Goal: Task Accomplishment & Management: Use online tool/utility

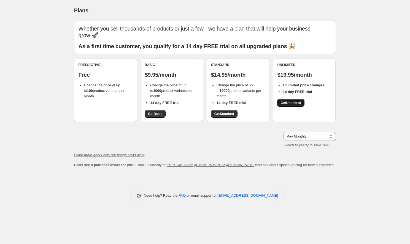
click at [290, 101] on span "Get Unlimited" at bounding box center [290, 103] width 21 height 4
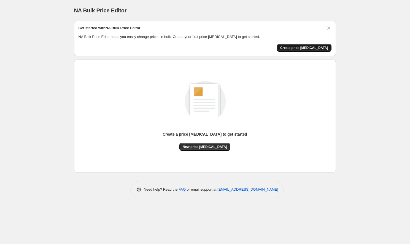
click at [299, 48] on span "Create price change job" at bounding box center [304, 48] width 48 height 4
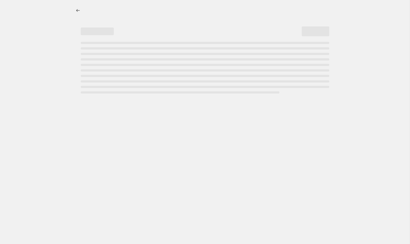
select select "percentage"
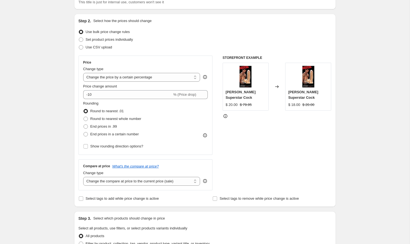
scroll to position [48, 0]
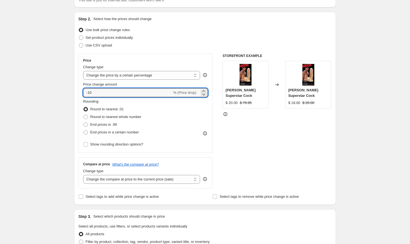
drag, startPoint x: 99, startPoint y: 92, endPoint x: 77, endPoint y: 91, distance: 22.3
click at [77, 91] on div "Step 2. Select how the prices should change Use bulk price change rules Set pro…" at bounding box center [205, 108] width 262 height 193
type input "10"
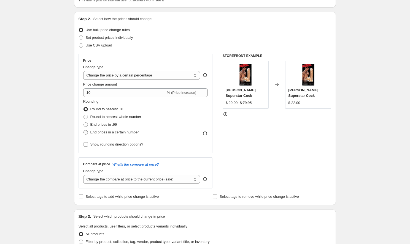
click at [86, 133] on span at bounding box center [85, 132] width 4 height 4
click at [84, 131] on input "End prices in a certain number" at bounding box center [83, 130] width 0 height 0
radio input "true"
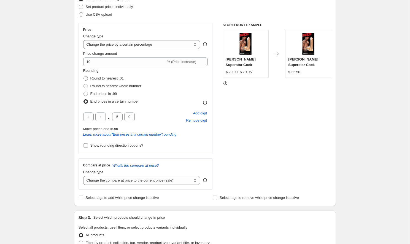
scroll to position [79, 0]
drag, startPoint x: 119, startPoint y: 116, endPoint x: 104, endPoint y: 116, distance: 15.1
click at [104, 116] on div ". 5 0" at bounding box center [108, 116] width 51 height 9
type input "9"
drag, startPoint x: 132, startPoint y: 116, endPoint x: 120, endPoint y: 116, distance: 11.6
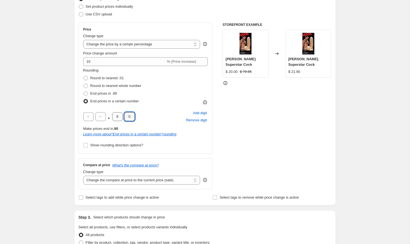
click at [120, 116] on div ". 9 0" at bounding box center [108, 116] width 51 height 9
type input "5"
click at [68, 123] on div "Create new price change job. This page is ready Create new price change job Dra…" at bounding box center [204, 210] width 275 height 579
click at [87, 146] on input "Show rounding direction options?" at bounding box center [85, 145] width 4 height 4
checkbox input "true"
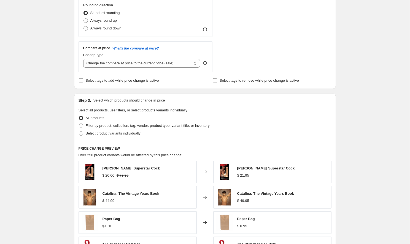
scroll to position [231, 0]
select select "no_change"
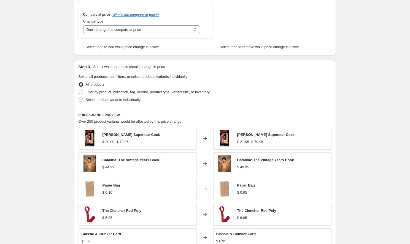
scroll to position [264, 0]
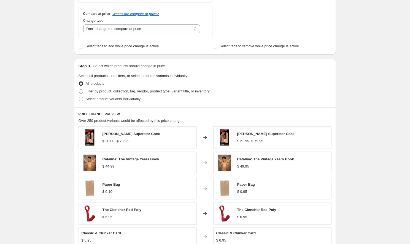
click at [80, 91] on span at bounding box center [81, 91] width 4 height 4
click at [79, 90] on input "Filter by product, collection, tag, vendor, product type, variant title, or inv…" at bounding box center [79, 89] width 0 height 0
radio input "true"
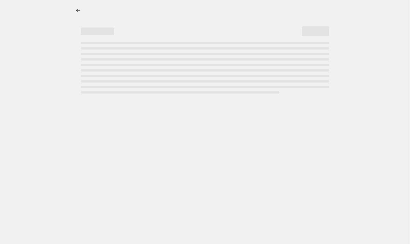
select select "percentage"
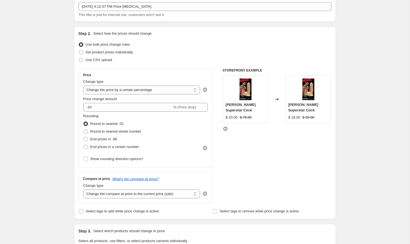
scroll to position [32, 0]
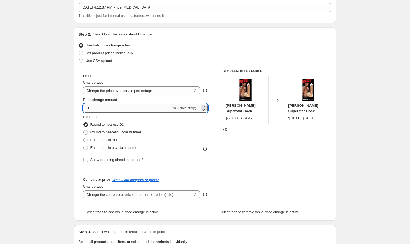
click at [100, 109] on input "-10" at bounding box center [127, 108] width 89 height 9
type input "10"
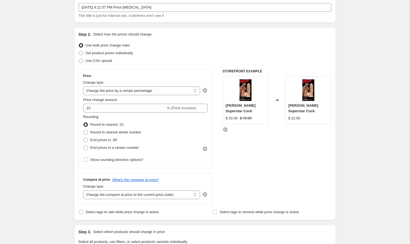
click at [63, 113] on div "Create new price change job. This page is ready Create new price change job Dra…" at bounding box center [205, 241] width 410 height 547
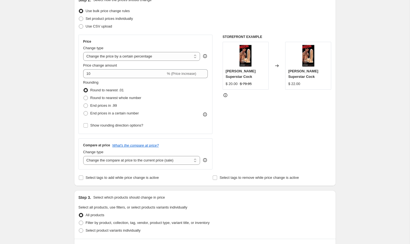
scroll to position [70, 0]
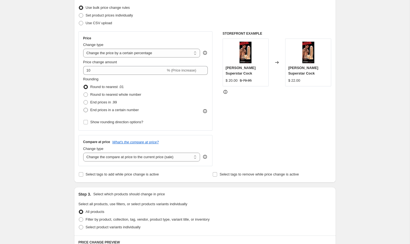
click at [85, 111] on span at bounding box center [85, 110] width 4 height 4
click at [84, 108] on input "End prices in a certain number" at bounding box center [83, 108] width 0 height 0
radio input "true"
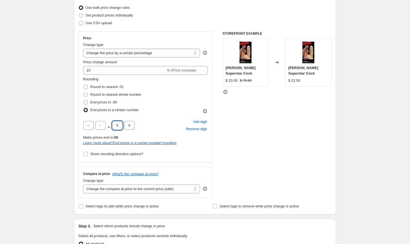
drag, startPoint x: 118, startPoint y: 125, endPoint x: 114, endPoint y: 125, distance: 4.1
click at [114, 125] on input "5" at bounding box center [117, 125] width 10 height 9
type input "9"
drag, startPoint x: 132, startPoint y: 124, endPoint x: 121, endPoint y: 125, distance: 11.6
click at [121, 125] on div ". 9 0" at bounding box center [108, 125] width 51 height 9
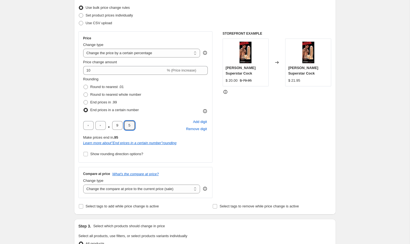
type input "5"
click at [44, 121] on div "Create new price change job. This page is ready Create new price change job Dra…" at bounding box center [205, 219] width 410 height 579
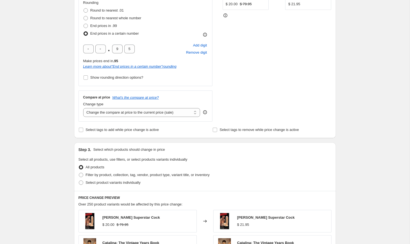
scroll to position [173, 0]
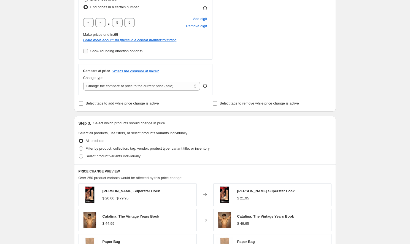
click at [86, 53] on input "Show rounding direction options?" at bounding box center [85, 51] width 4 height 4
checkbox input "true"
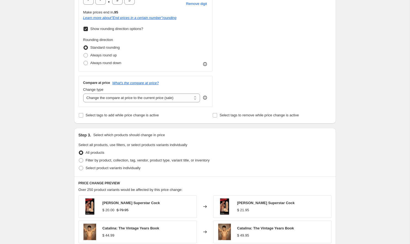
scroll to position [199, 0]
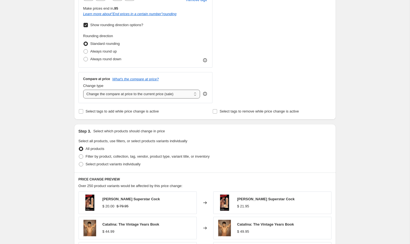
select select "no_change"
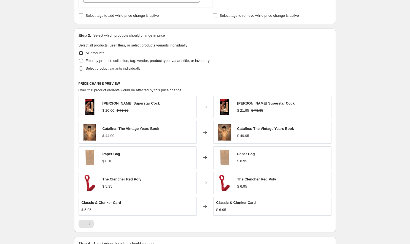
scroll to position [295, 0]
click at [81, 60] on span at bounding box center [81, 60] width 4 height 4
click at [79, 59] on input "Filter by product, collection, tag, vendor, product type, variant title, or inv…" at bounding box center [79, 58] width 0 height 0
radio input "true"
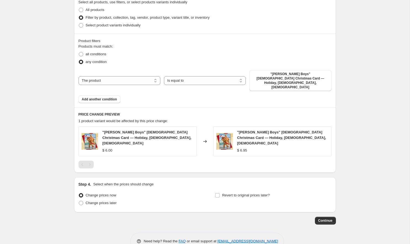
scroll to position [338, 0]
select select "product_type"
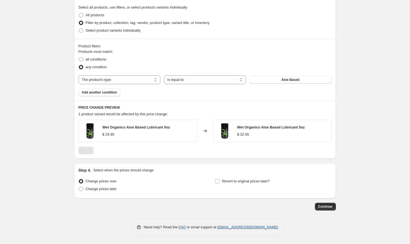
scroll to position [333, 0]
click at [278, 81] on button "Aloe Based" at bounding box center [290, 80] width 82 height 8
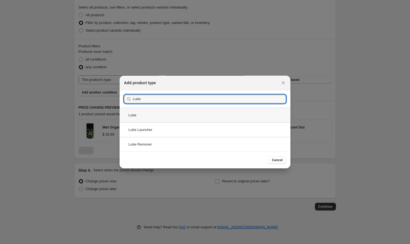
type input "Lube"
click at [131, 115] on div "Lube" at bounding box center [205, 115] width 171 height 15
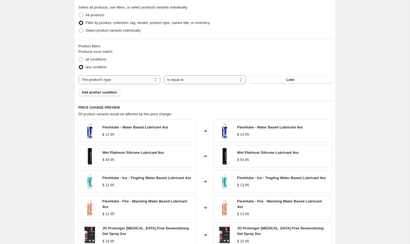
click at [99, 94] on span "Add another condition" at bounding box center [99, 92] width 35 height 4
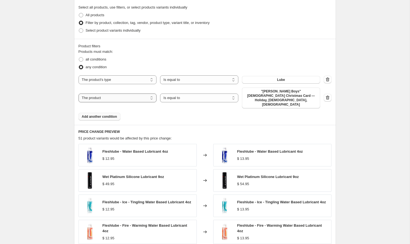
select select "tag"
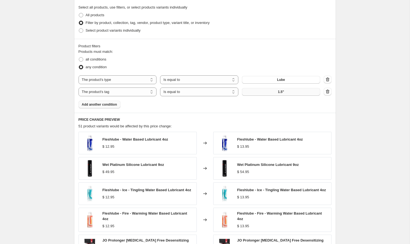
click at [266, 93] on button "1.5"" at bounding box center [281, 92] width 78 height 8
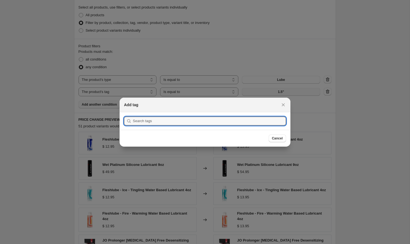
scroll to position [0, 0]
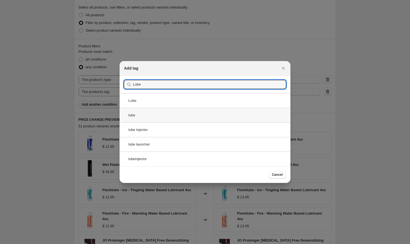
type input "Lube"
click at [131, 115] on div "lube" at bounding box center [205, 115] width 171 height 15
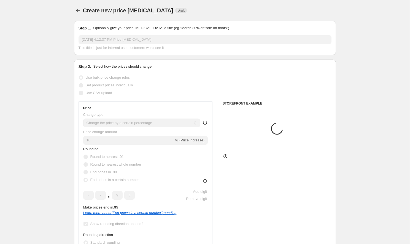
scroll to position [333, 0]
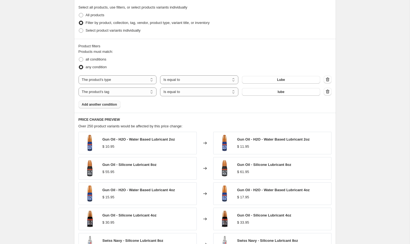
click at [94, 105] on span "Add another condition" at bounding box center [99, 104] width 35 height 4
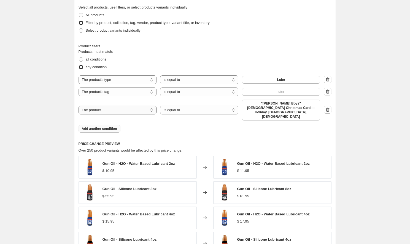
select select "tag"
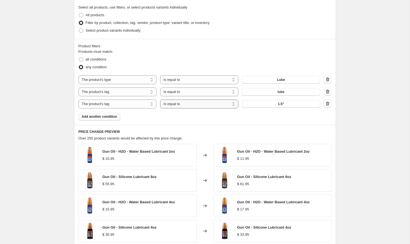
select select "not_equal"
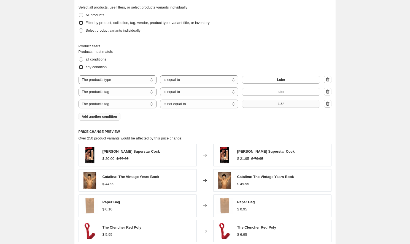
click at [260, 104] on button "1.5"" at bounding box center [281, 104] width 78 height 8
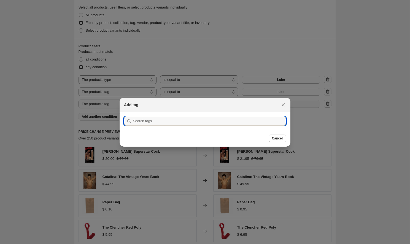
scroll to position [0, 0]
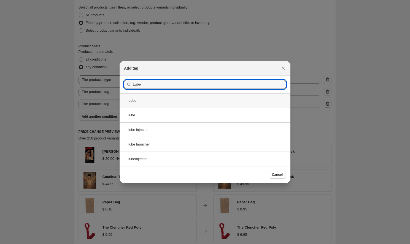
type input "Lube"
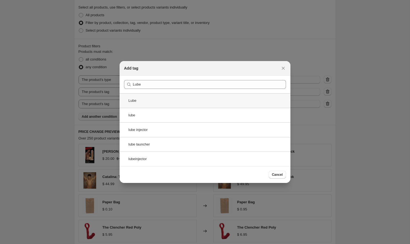
click at [132, 101] on div "Lube" at bounding box center [205, 100] width 171 height 15
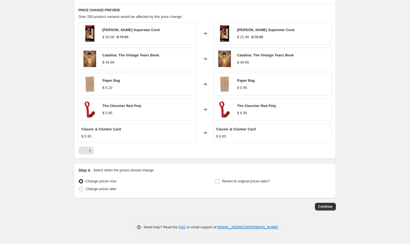
scroll to position [455, 0]
click at [90, 152] on icon "Next" at bounding box center [90, 151] width 6 height 6
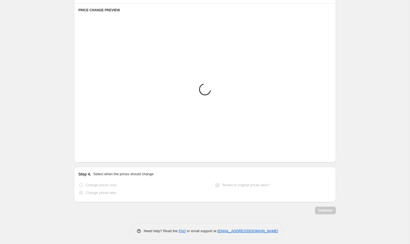
scroll to position [440, 0]
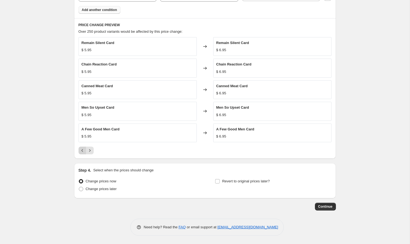
click at [83, 152] on icon "Previous" at bounding box center [83, 151] width 6 height 6
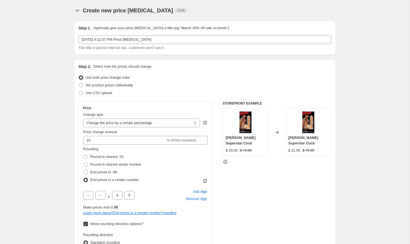
scroll to position [0, 0]
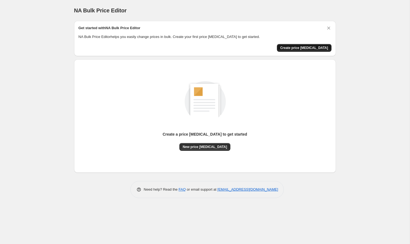
click at [305, 48] on span "Create price [MEDICAL_DATA]" at bounding box center [304, 48] width 48 height 4
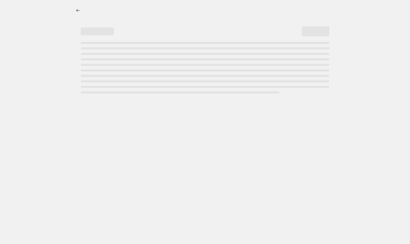
select select "percentage"
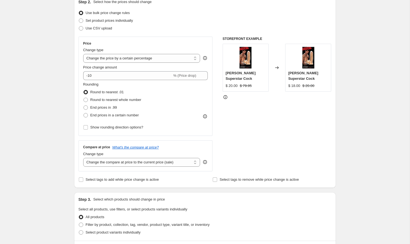
scroll to position [66, 0]
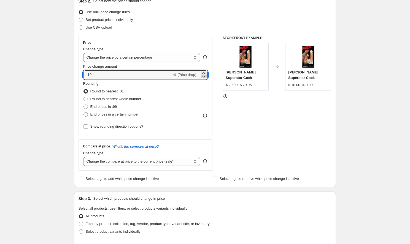
click at [204, 74] on icon at bounding box center [204, 77] width 6 height 6
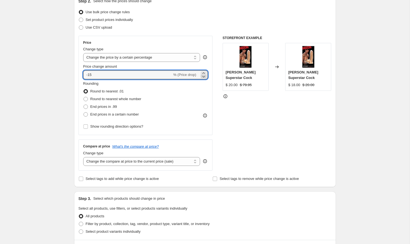
click at [203, 77] on icon at bounding box center [203, 77] width 3 height 2
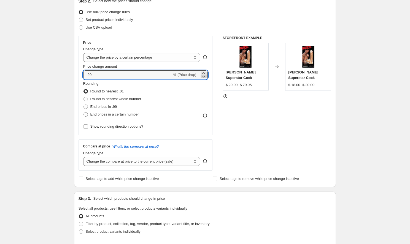
click at [203, 77] on icon at bounding box center [203, 77] width 3 height 2
click at [204, 77] on icon at bounding box center [204, 77] width 6 height 6
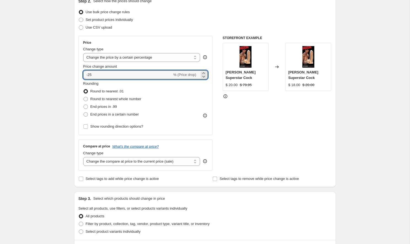
drag, startPoint x: 102, startPoint y: 73, endPoint x: 72, endPoint y: 73, distance: 29.5
click at [72, 73] on div "Step 1. Optionally give your price [MEDICAL_DATA] a title (eg "March 30% off sa…" at bounding box center [203, 199] width 266 height 497
type input "10"
click at [43, 72] on div "Create new price [MEDICAL_DATA]. This page is ready Create new price [MEDICAL_D…" at bounding box center [205, 207] width 410 height 547
click at [85, 115] on span at bounding box center [85, 114] width 4 height 4
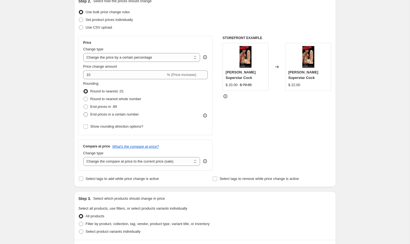
click at [84, 113] on input "End prices in a certain number" at bounding box center [83, 112] width 0 height 0
radio input "true"
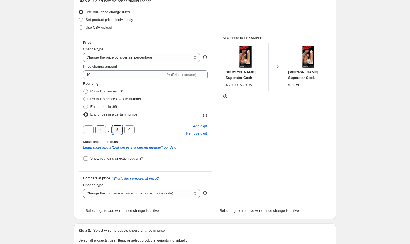
drag, startPoint x: 120, startPoint y: 130, endPoint x: 105, endPoint y: 130, distance: 14.9
click at [105, 130] on div ". 5 0" at bounding box center [108, 130] width 51 height 9
type input "9"
drag, startPoint x: 131, startPoint y: 130, endPoint x: 125, endPoint y: 129, distance: 5.8
click at [125, 129] on input "0" at bounding box center [129, 130] width 10 height 9
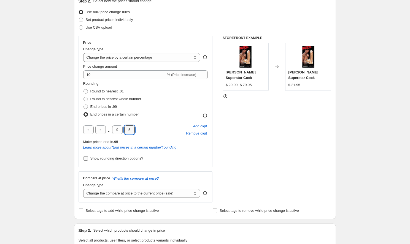
type input "5"
click at [84, 159] on input "Show rounding direction options?" at bounding box center [85, 158] width 4 height 4
checkbox input "true"
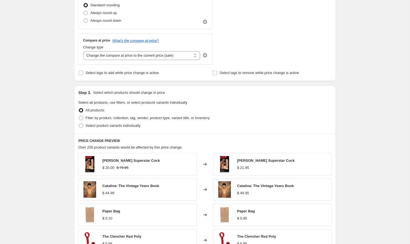
scroll to position [238, 0]
click at [81, 118] on span at bounding box center [81, 117] width 4 height 4
click at [79, 116] on input "Filter by product, collection, tag, vendor, product type, variant title, or inv…" at bounding box center [79, 115] width 0 height 0
radio input "true"
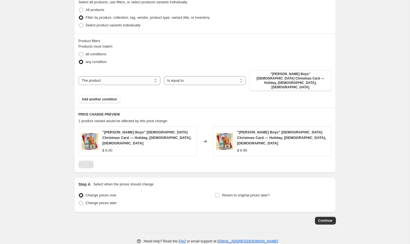
scroll to position [338, 0]
select select "product_type"
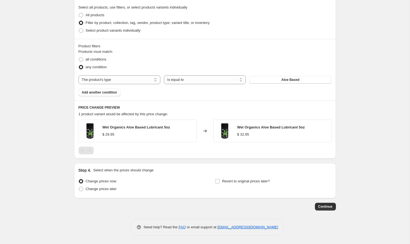
scroll to position [333, 0]
click at [288, 79] on span "Aloe Based" at bounding box center [290, 80] width 18 height 4
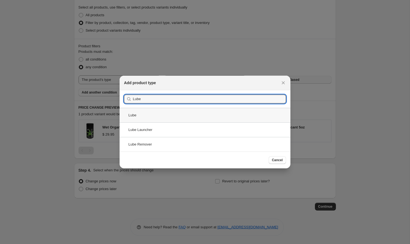
type input "Lube"
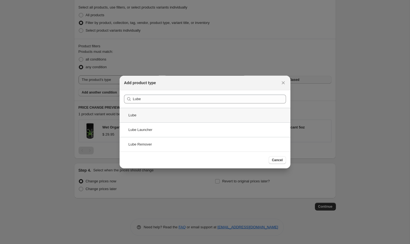
click at [132, 115] on div "Lube" at bounding box center [205, 115] width 171 height 15
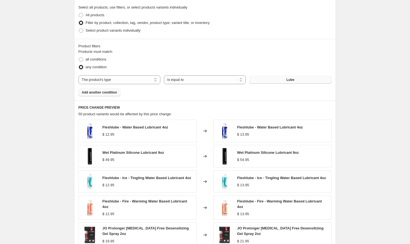
click at [97, 93] on span "Add another condition" at bounding box center [99, 92] width 35 height 4
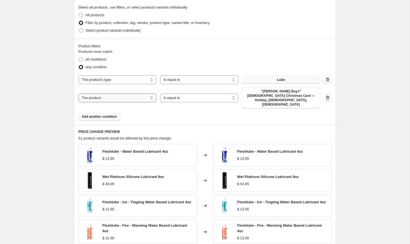
select select "tag"
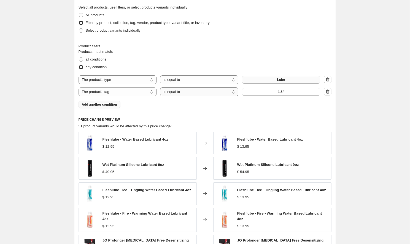
select select "not_equal"
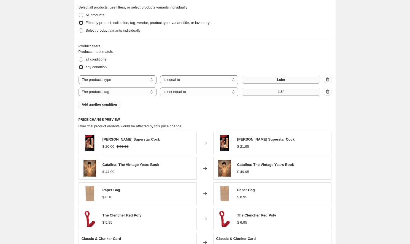
click at [265, 91] on button "1.5"" at bounding box center [281, 92] width 78 height 8
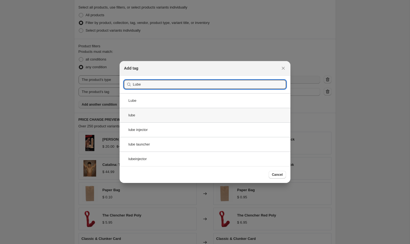
type input "Lube"
click at [133, 117] on div "lube" at bounding box center [205, 115] width 171 height 15
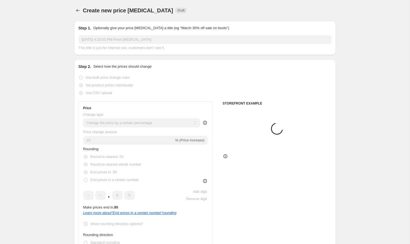
scroll to position [333, 0]
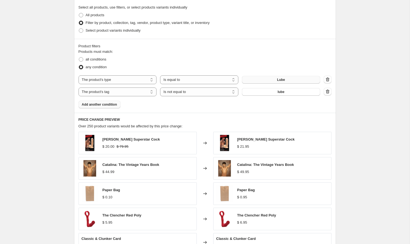
click at [99, 106] on span "Add another condition" at bounding box center [99, 104] width 35 height 4
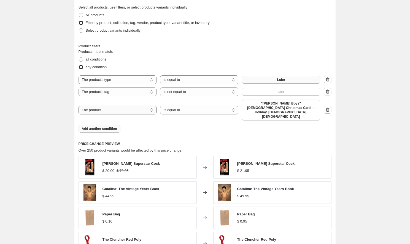
select select "collection"
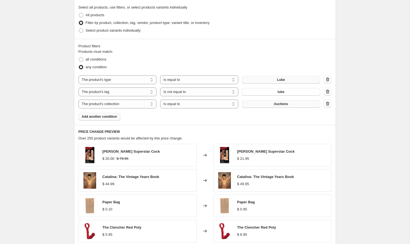
click at [267, 100] on button "Auctions" at bounding box center [281, 104] width 78 height 8
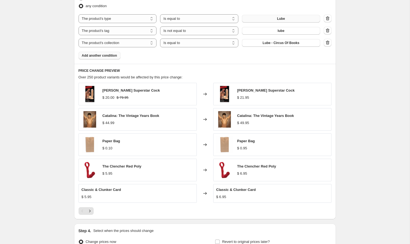
scroll to position [392, 0]
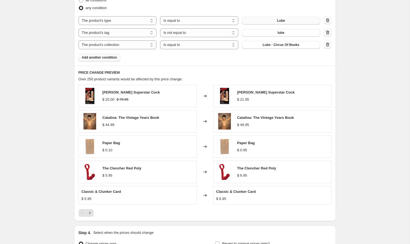
click at [328, 33] on icon "button" at bounding box center [328, 33] width 6 height 6
select select "collection"
select select "equal"
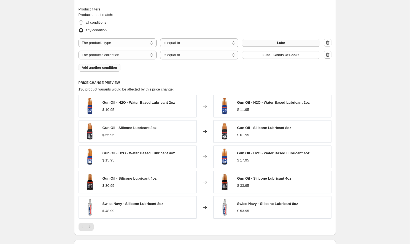
scroll to position [369, 0]
click at [102, 69] on span "Add another condition" at bounding box center [99, 68] width 35 height 4
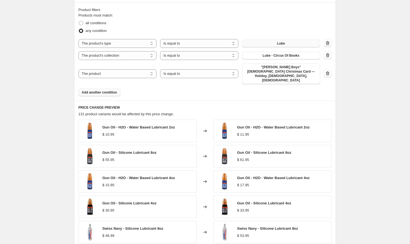
click at [96, 90] on span "Add another condition" at bounding box center [99, 92] width 35 height 4
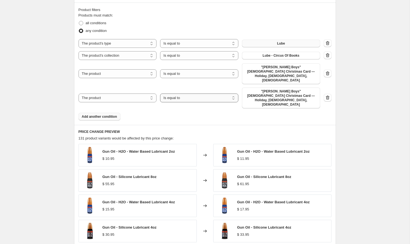
select select "not_equal"
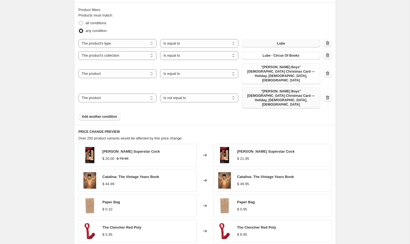
click at [269, 89] on span ""[PERSON_NAME] Boys" [DEMOGRAPHIC_DATA] Christmas Card — Holiday, [DEMOGRAPHIC_…" at bounding box center [281, 98] width 72 height 18
select select "tag"
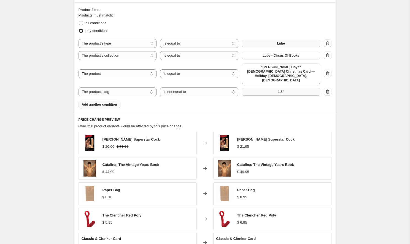
click at [286, 88] on button "1.5"" at bounding box center [281, 92] width 78 height 8
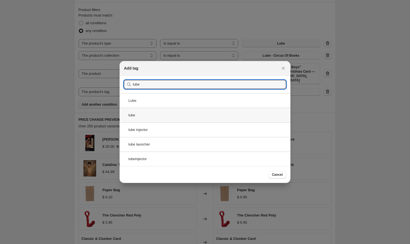
type input "lube"
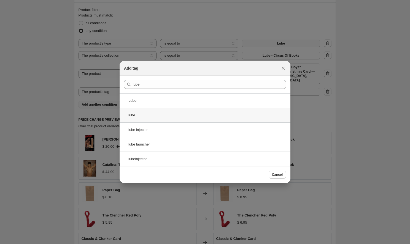
click at [131, 116] on div "lube" at bounding box center [205, 115] width 171 height 15
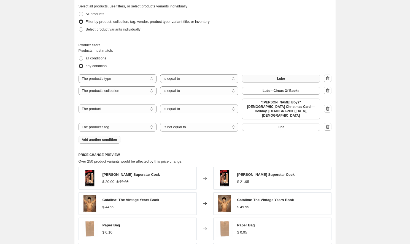
scroll to position [330, 0]
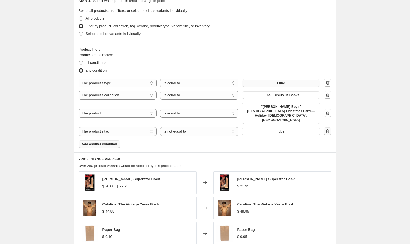
click at [329, 129] on icon "button" at bounding box center [328, 132] width 6 height 6
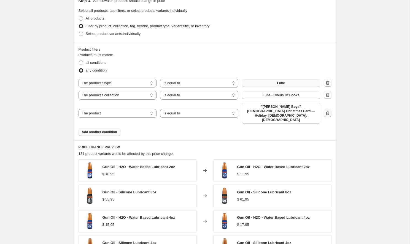
click at [327, 109] on button "button" at bounding box center [328, 113] width 8 height 8
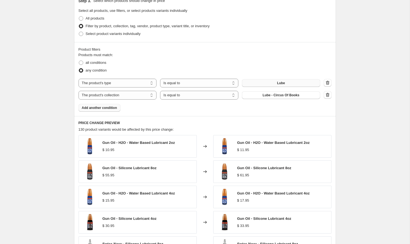
click at [98, 107] on span "Add another condition" at bounding box center [99, 108] width 35 height 4
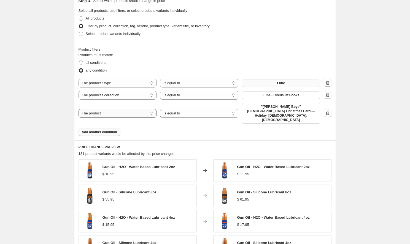
select select "product_status"
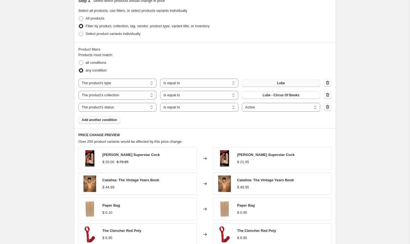
click at [329, 108] on icon "button" at bounding box center [328, 107] width 6 height 6
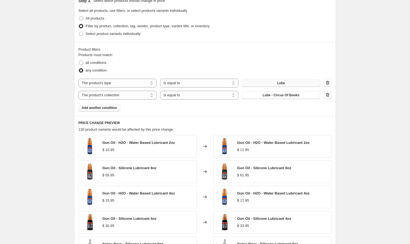
click at [103, 108] on span "Add another condition" at bounding box center [99, 108] width 35 height 4
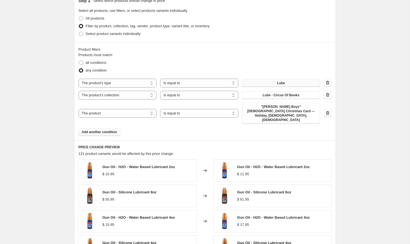
select select "product_type"
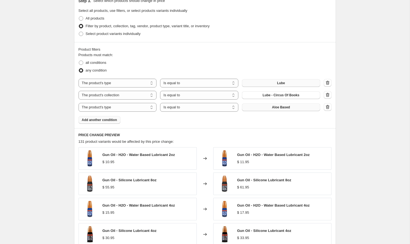
click at [272, 106] on button "Aloe Based" at bounding box center [281, 108] width 78 height 8
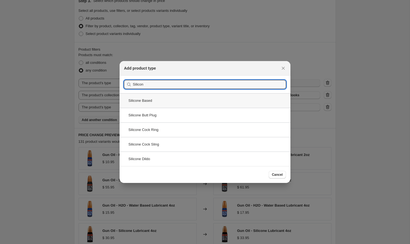
type input "Silicon"
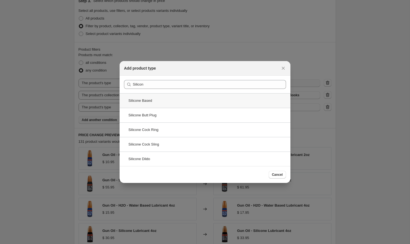
click at [133, 102] on div "Silicone Based" at bounding box center [205, 100] width 171 height 15
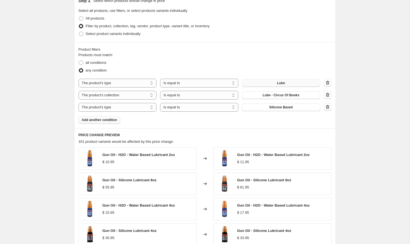
click at [107, 121] on span "Add another condition" at bounding box center [99, 120] width 35 height 4
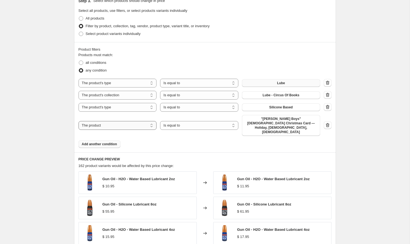
select select "product_type"
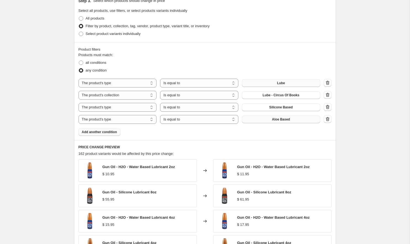
click at [270, 118] on button "Aloe Based" at bounding box center [281, 120] width 78 height 8
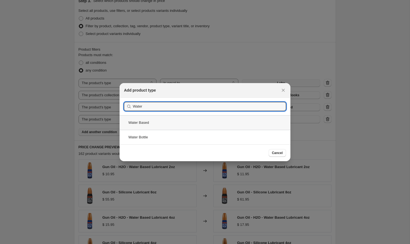
type input "Water"
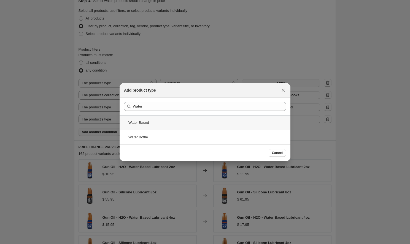
click at [137, 123] on div "Water Based" at bounding box center [205, 122] width 171 height 15
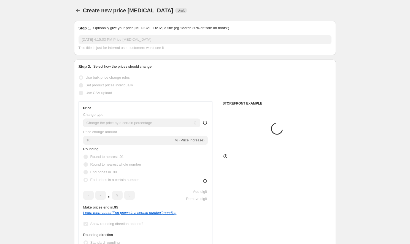
scroll to position [330, 0]
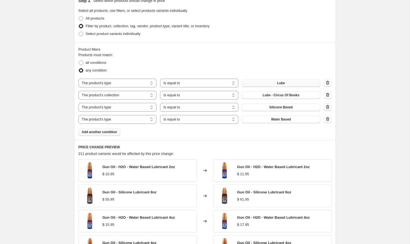
click at [101, 134] on span "Add another condition" at bounding box center [99, 132] width 35 height 4
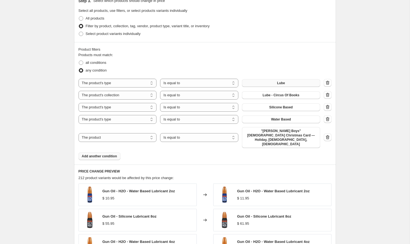
select select "product_type"
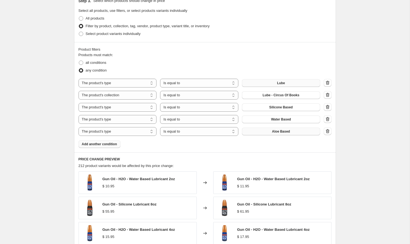
click at [266, 131] on button "Aloe Based" at bounding box center [281, 132] width 78 height 8
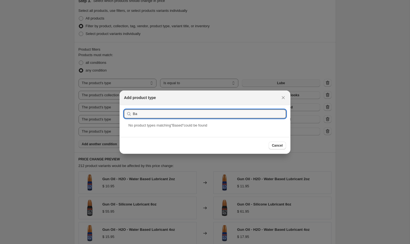
type input "B"
type input "Hyb"
click at [132, 129] on div "Hybrid Lube" at bounding box center [205, 130] width 171 height 15
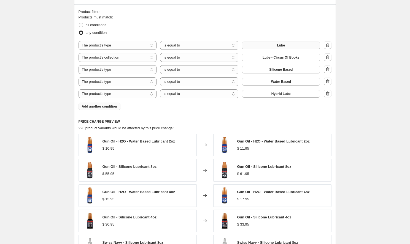
scroll to position [366, 0]
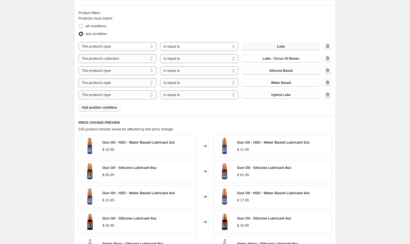
click at [110, 108] on span "Add another condition" at bounding box center [99, 107] width 35 height 4
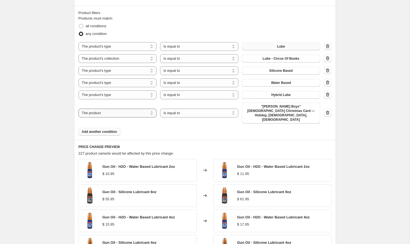
select select "product_type"
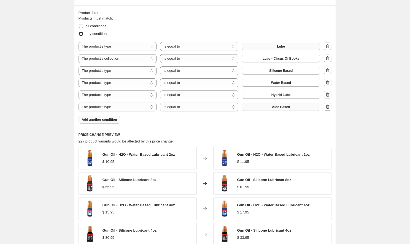
click at [260, 106] on button "Aloe Based" at bounding box center [281, 107] width 78 height 8
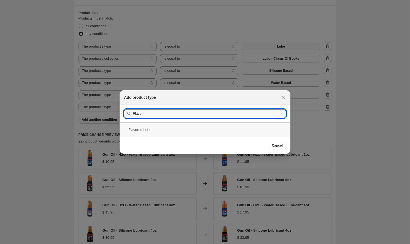
type input "Flavo"
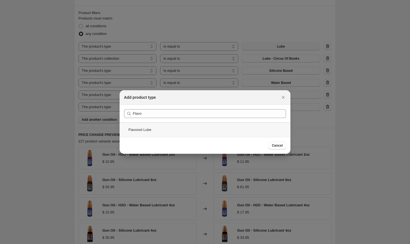
click at [134, 131] on div "Flavored Lube" at bounding box center [205, 130] width 171 height 15
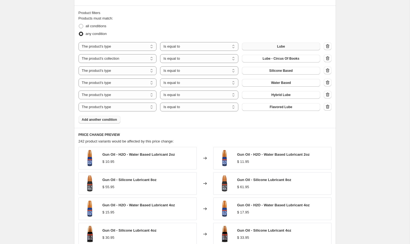
click at [99, 121] on span "Add another condition" at bounding box center [99, 120] width 35 height 4
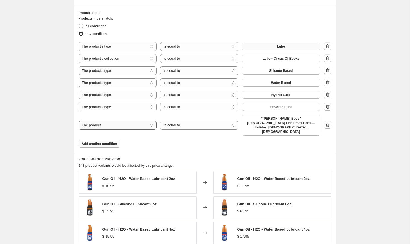
select select "product_type"
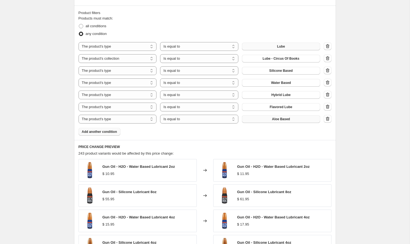
click at [262, 118] on button "Aloe Based" at bounding box center [281, 119] width 78 height 8
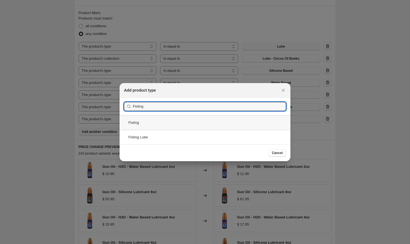
type input "Fisting"
click at [133, 123] on div "Fisting" at bounding box center [205, 122] width 171 height 15
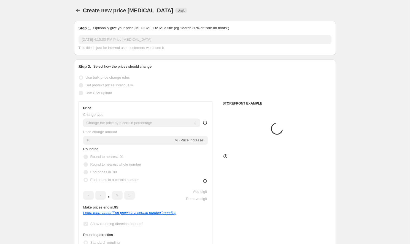
scroll to position [366, 0]
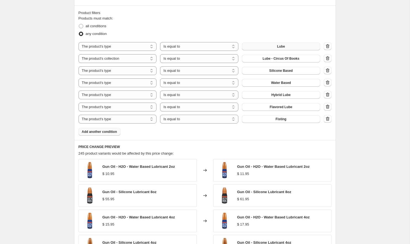
click at [109, 133] on span "Add another condition" at bounding box center [99, 132] width 35 height 4
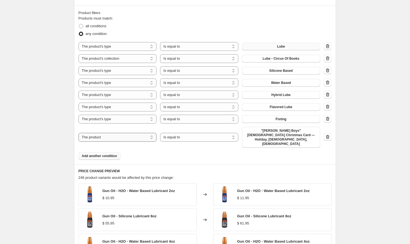
select select "product_type"
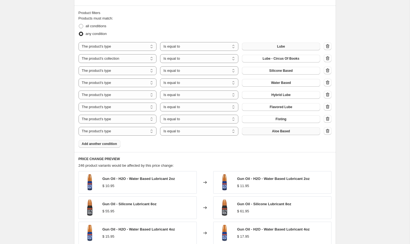
click at [277, 132] on span "Aloe Based" at bounding box center [281, 131] width 18 height 4
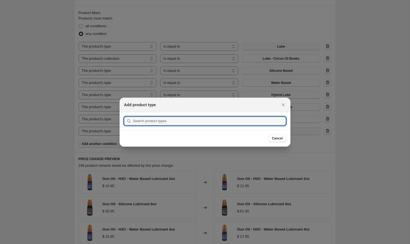
scroll to position [0, 0]
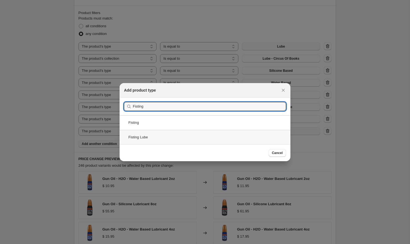
type input "Fisting"
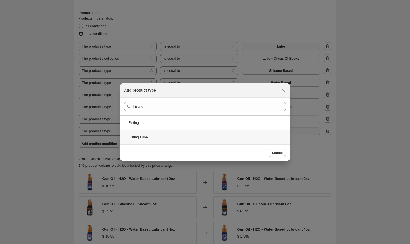
click at [134, 136] on div "Fisting Lube" at bounding box center [205, 137] width 171 height 15
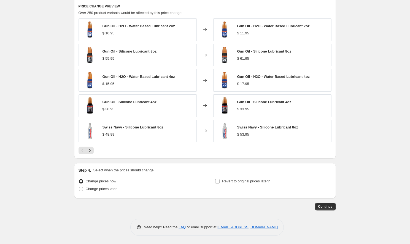
scroll to position [519, 0]
click at [91, 150] on icon "Next" at bounding box center [90, 151] width 6 height 6
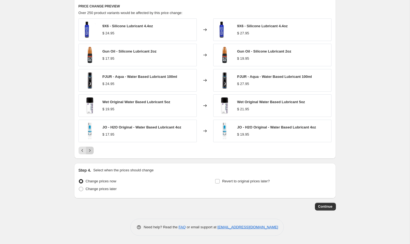
click at [91, 150] on icon "Next" at bounding box center [90, 151] width 6 height 6
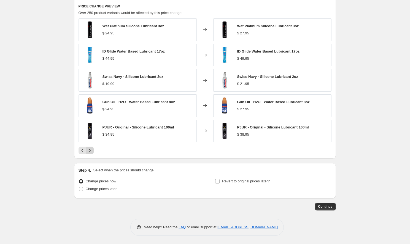
click at [91, 150] on icon "Next" at bounding box center [90, 151] width 6 height 6
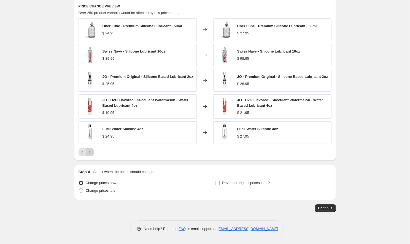
click at [91, 150] on div "Uber Lube - Premium Silicone Lubricant - 50ml $ 24.95 Changed to Uber Lube - Pr…" at bounding box center [204, 87] width 253 height 138
click at [89, 154] on icon "Next" at bounding box center [90, 153] width 6 height 6
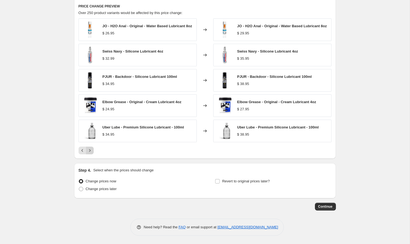
click at [90, 153] on icon "Next" at bounding box center [90, 151] width 6 height 6
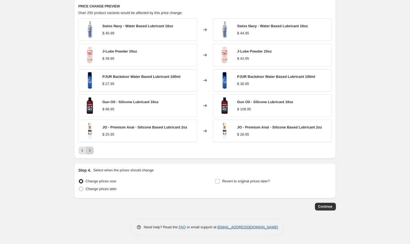
click at [90, 152] on icon "Next" at bounding box center [90, 151] width 6 height 6
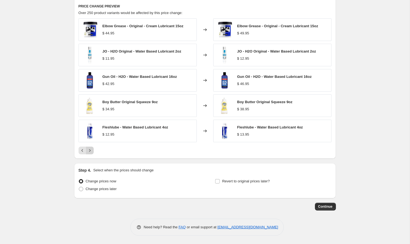
click at [90, 151] on icon "Next" at bounding box center [90, 151] width 6 height 6
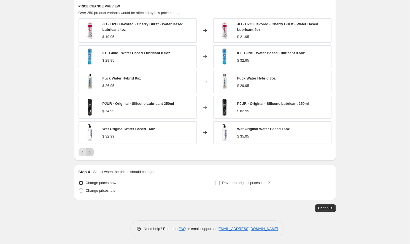
click at [90, 151] on icon "Next" at bounding box center [90, 153] width 6 height 6
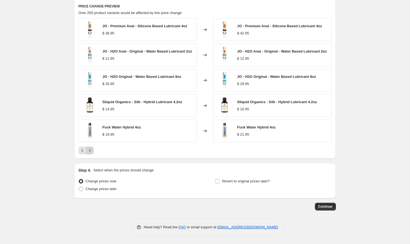
click at [90, 151] on icon "Next" at bounding box center [90, 151] width 6 height 6
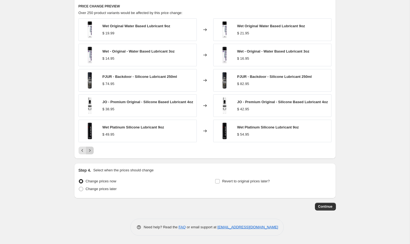
click at [89, 151] on icon "Next" at bounding box center [90, 151] width 6 height 6
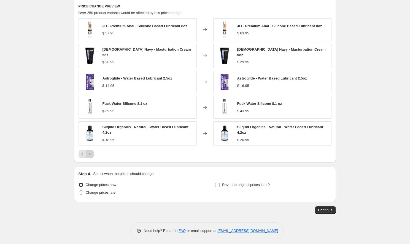
click at [89, 151] on icon "Next" at bounding box center [90, 154] width 6 height 6
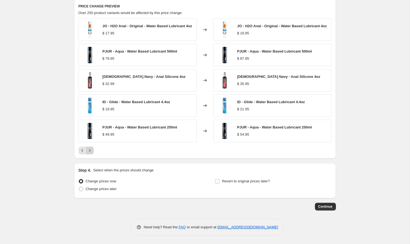
click at [89, 151] on icon "Next" at bounding box center [90, 151] width 6 height 6
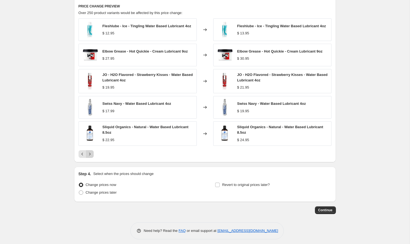
click at [89, 156] on icon "Next" at bounding box center [90, 154] width 6 height 6
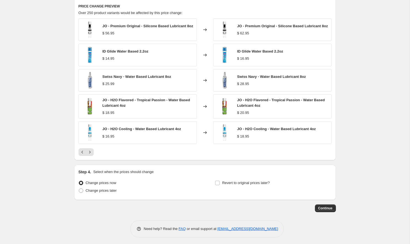
click at [88, 155] on icon "Next" at bounding box center [90, 153] width 6 height 6
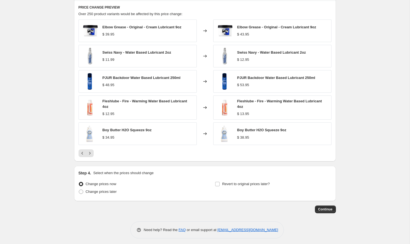
click at [88, 156] on icon "Next" at bounding box center [90, 154] width 6 height 6
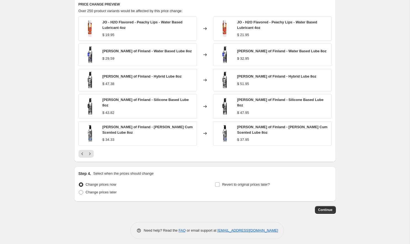
scroll to position [521, 0]
click at [325, 208] on span "Continue" at bounding box center [325, 210] width 14 height 4
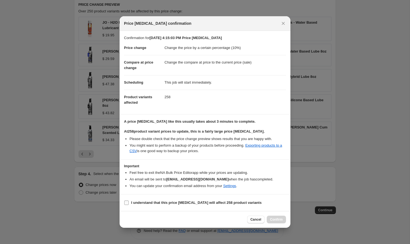
click at [126, 203] on input "I understand that this price [MEDICAL_DATA] will affect 258 product variants" at bounding box center [126, 203] width 4 height 4
checkbox input "true"
click at [276, 220] on span "Confirm" at bounding box center [276, 220] width 13 height 4
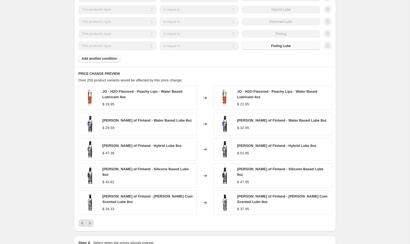
scroll to position [492, 0]
drag, startPoint x: 103, startPoint y: 120, endPoint x: 182, endPoint y: 119, distance: 79.3
click at [182, 119] on div "[PERSON_NAME] of Finland - Water Based Lube 8oz $ 29.59" at bounding box center [137, 123] width 118 height 23
copy span "[PERSON_NAME] of Finland - Water Based Lube 8oz"
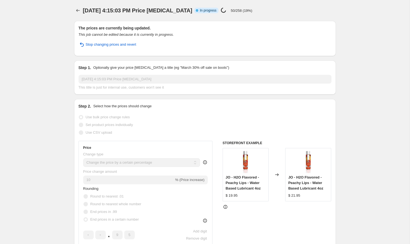
scroll to position [0, 0]
